Goal: Transaction & Acquisition: Subscribe to service/newsletter

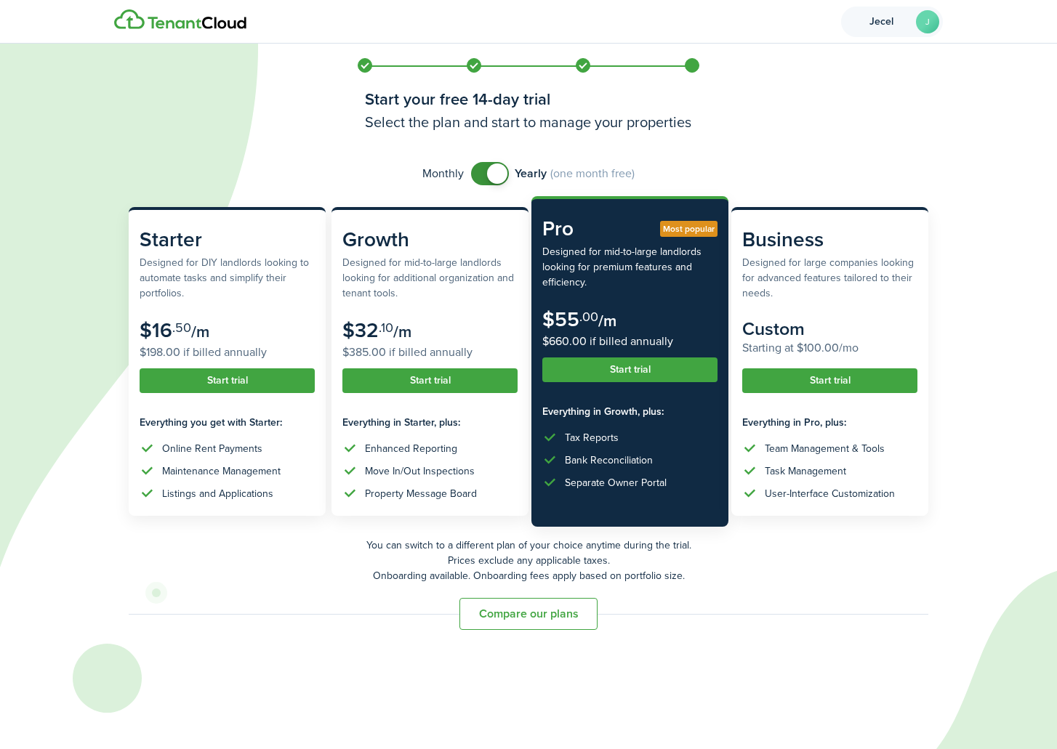
click at [865, 21] on span "Jecel" at bounding box center [881, 22] width 58 height 10
click at [172, 20] on img at bounding box center [180, 19] width 132 height 20
click at [157, 25] on img at bounding box center [180, 19] width 132 height 20
click at [914, 27] on account-user-avatar "Jecel J" at bounding box center [892, 22] width 102 height 31
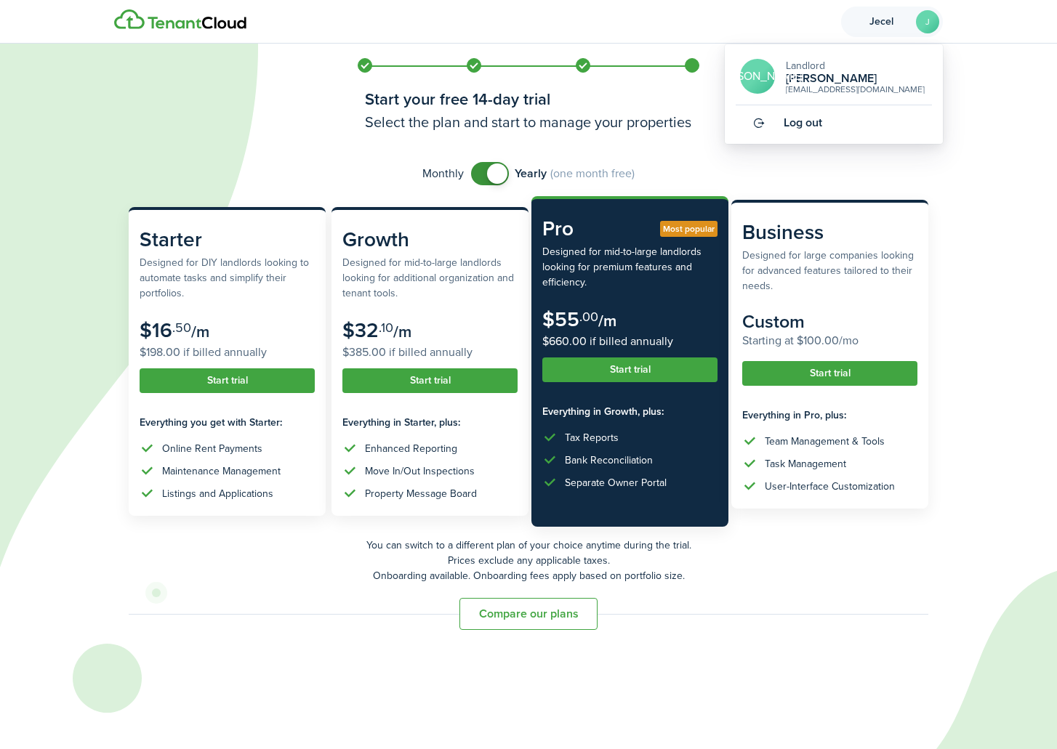
drag, startPoint x: 568, startPoint y: 605, endPoint x: 916, endPoint y: 390, distance: 409.8
click at [916, 390] on subscription-pricing "Monthly Yearly (one month free) Starter Designed for DIY landlords looking to a…" at bounding box center [528, 396] width 829 height 468
click at [869, 382] on button "Start trial" at bounding box center [829, 373] width 175 height 25
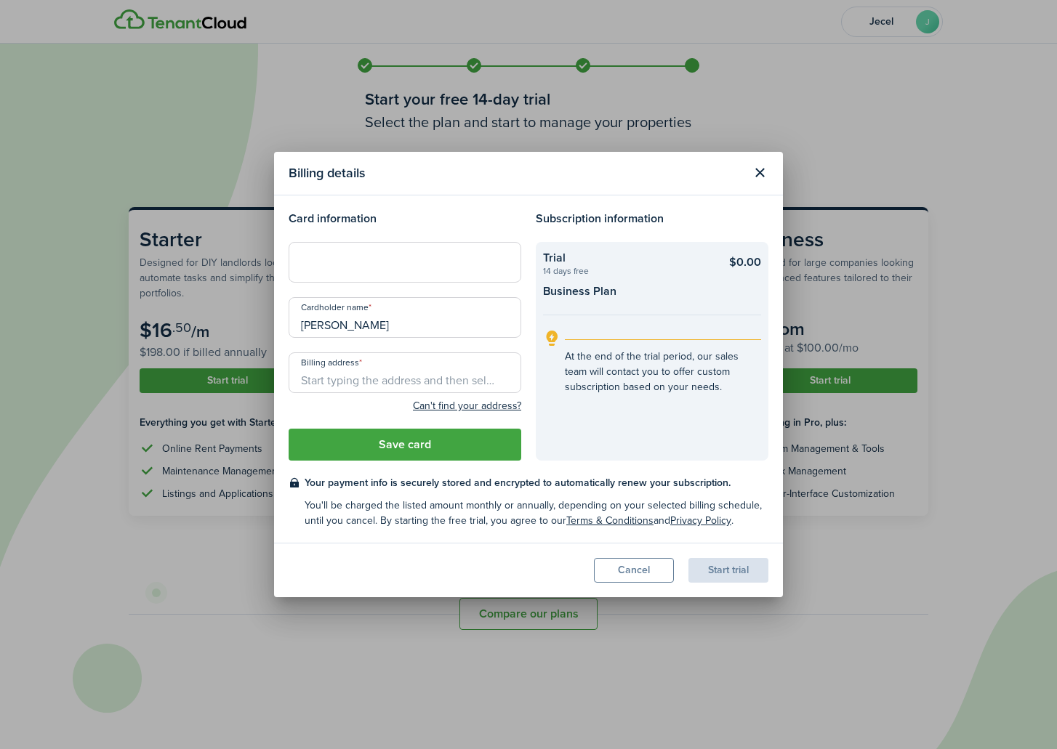
click at [773, 173] on header "Billing details" at bounding box center [528, 174] width 509 height 44
click at [764, 172] on button "Close modal" at bounding box center [759, 173] width 25 height 25
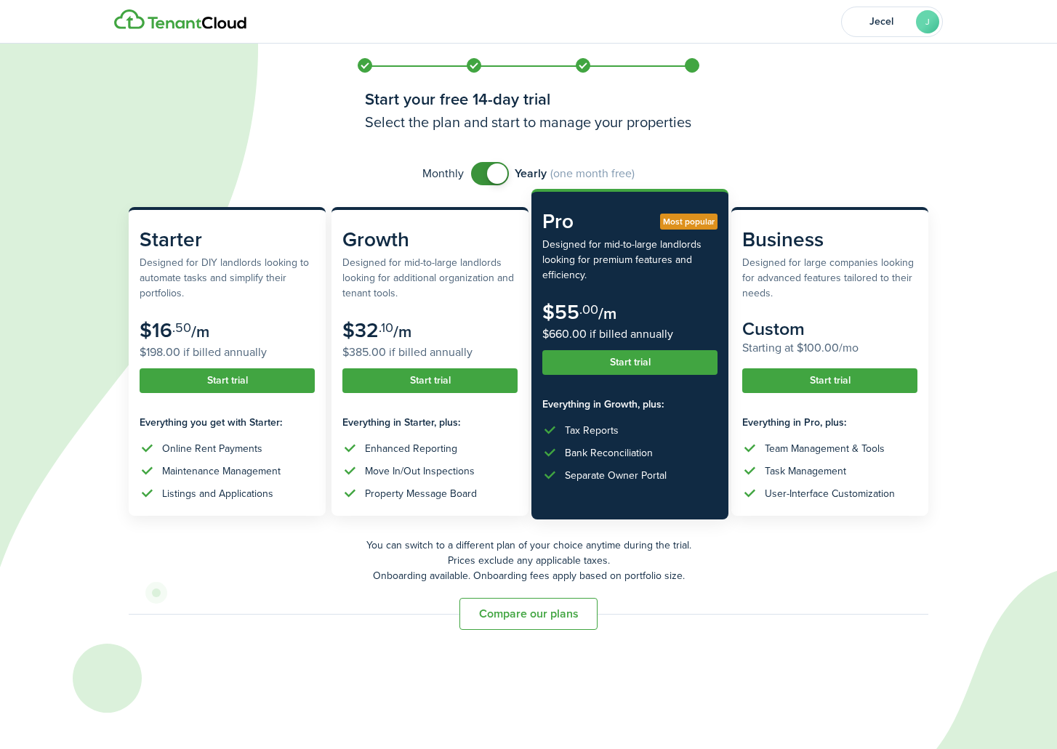
click at [629, 357] on button "Start trial" at bounding box center [629, 362] width 175 height 25
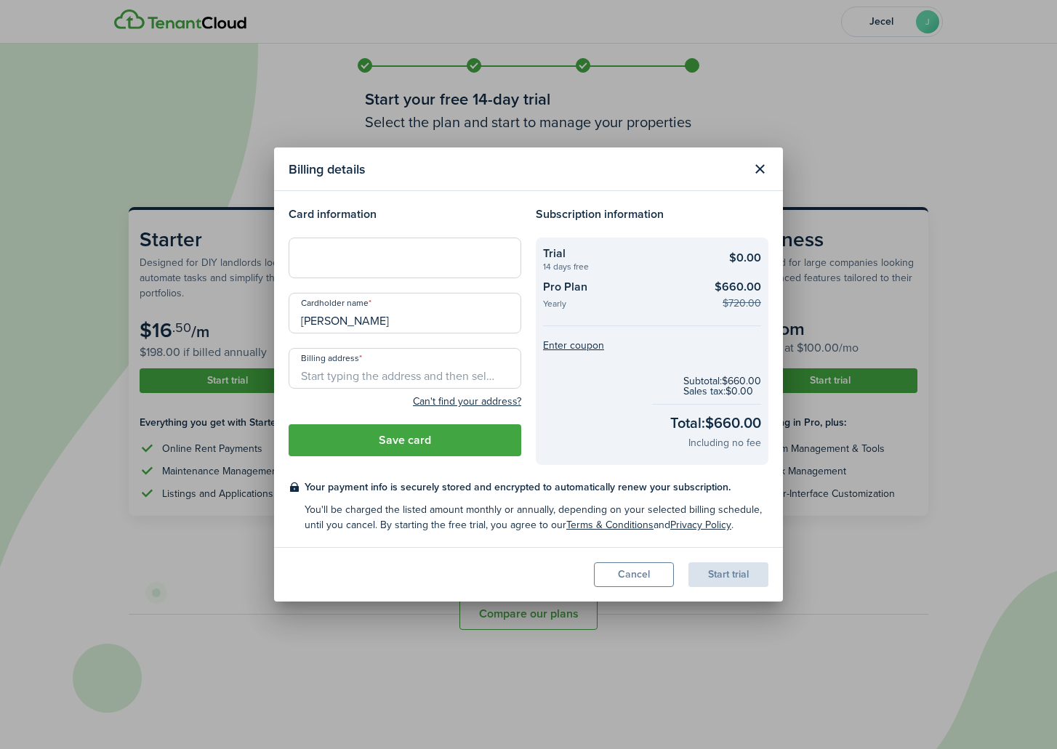
click at [769, 164] on button "Close modal" at bounding box center [759, 169] width 25 height 25
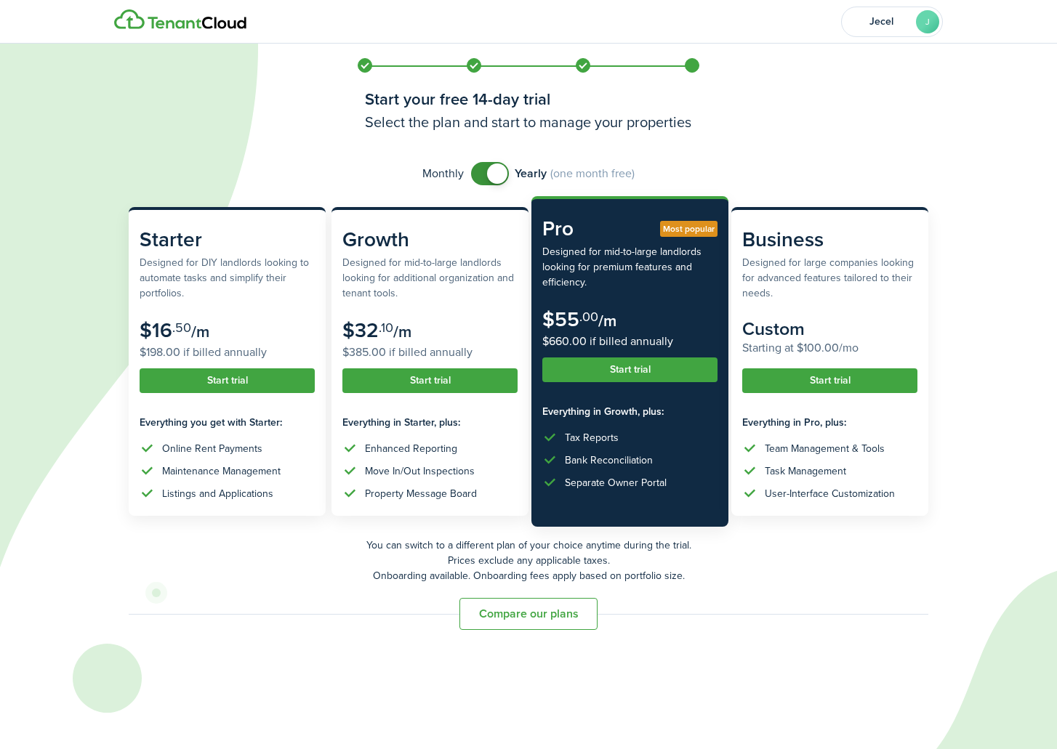
checkbox input "false"
click at [491, 168] on span at bounding box center [497, 174] width 20 height 20
click at [178, 23] on img at bounding box center [180, 19] width 132 height 20
